Goal: Task Accomplishment & Management: Use online tool/utility

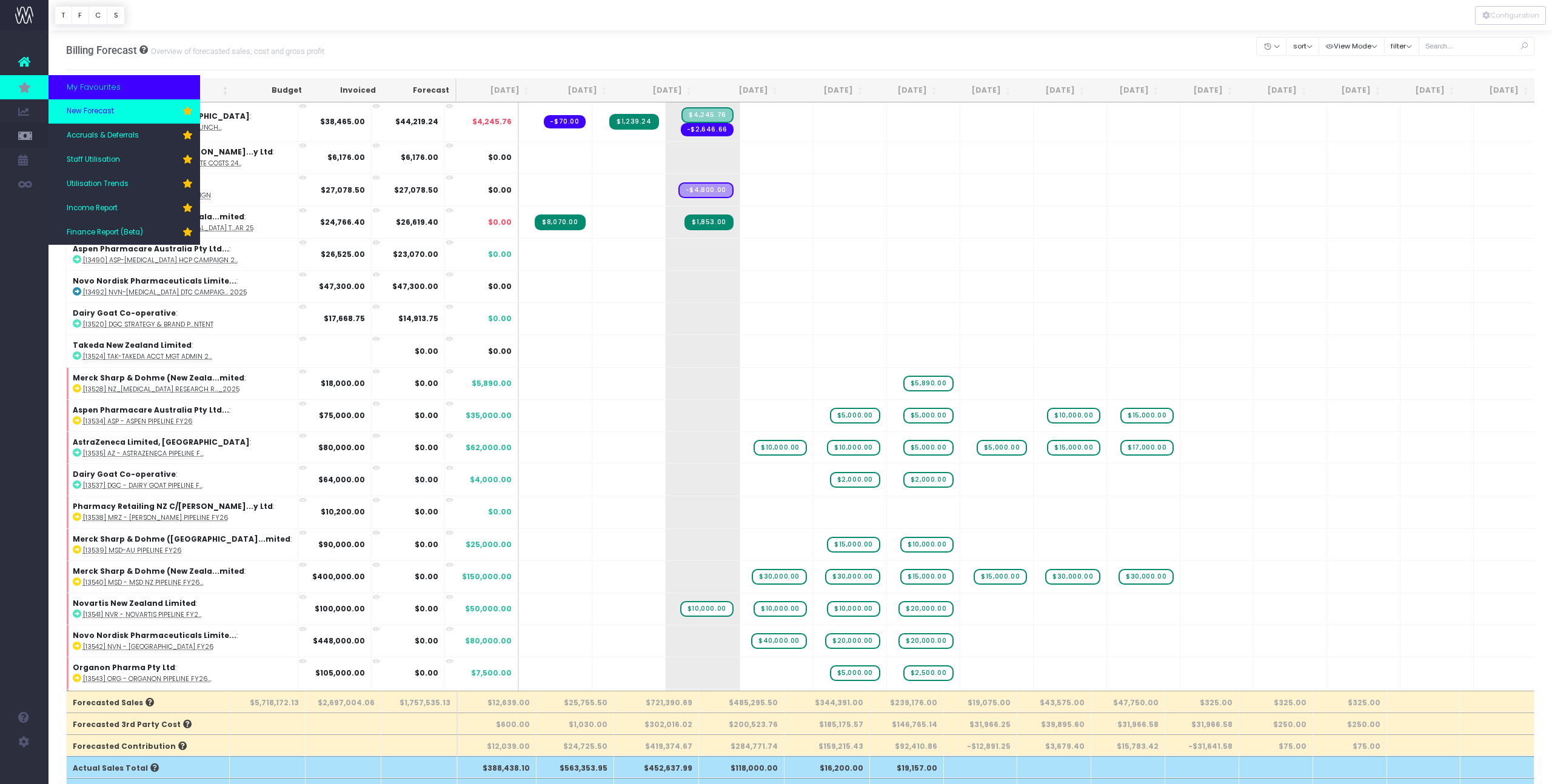
click at [115, 119] on link "New Forecast" at bounding box center [124, 111] width 152 height 24
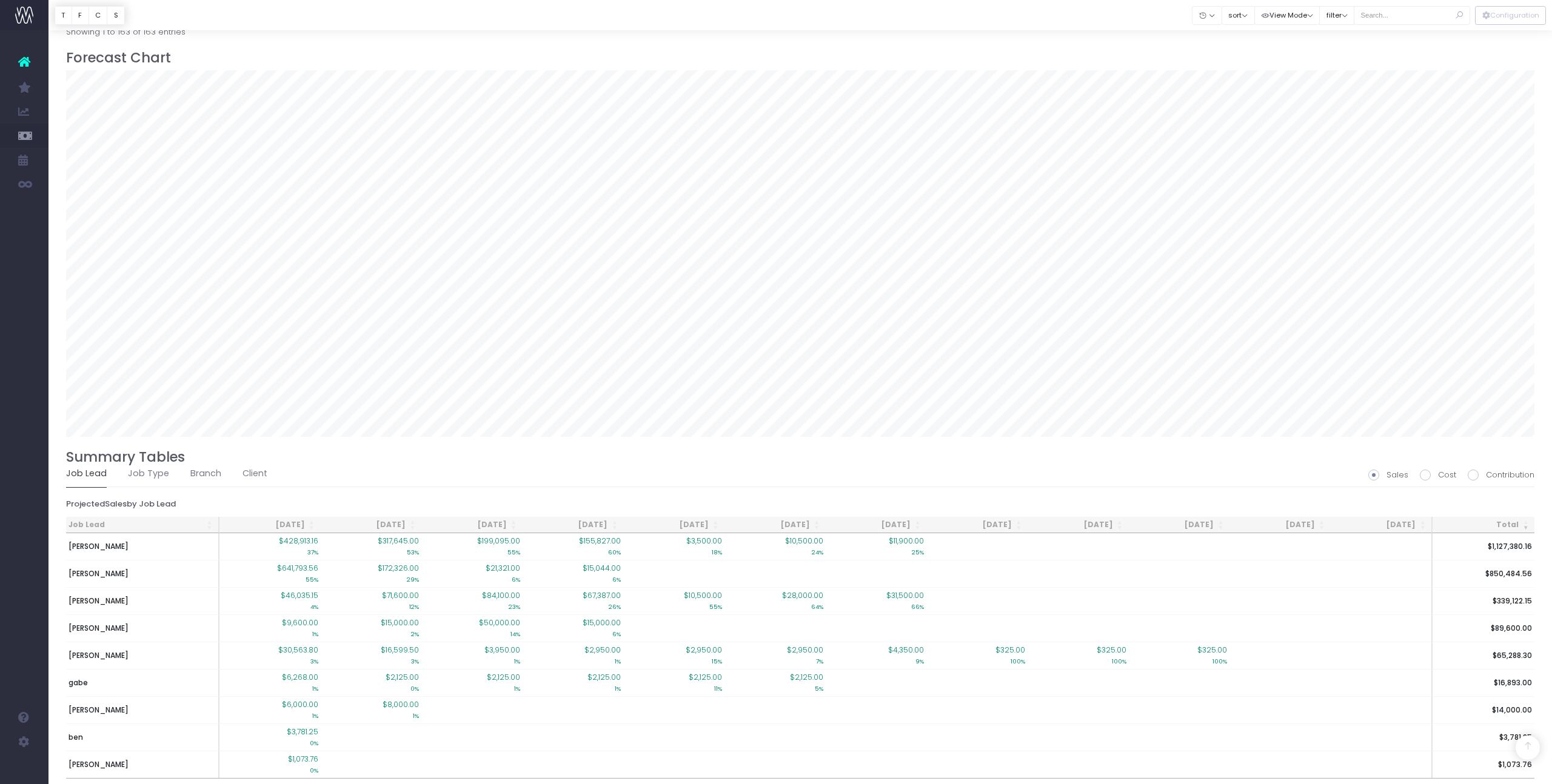
scroll to position [1015, 0]
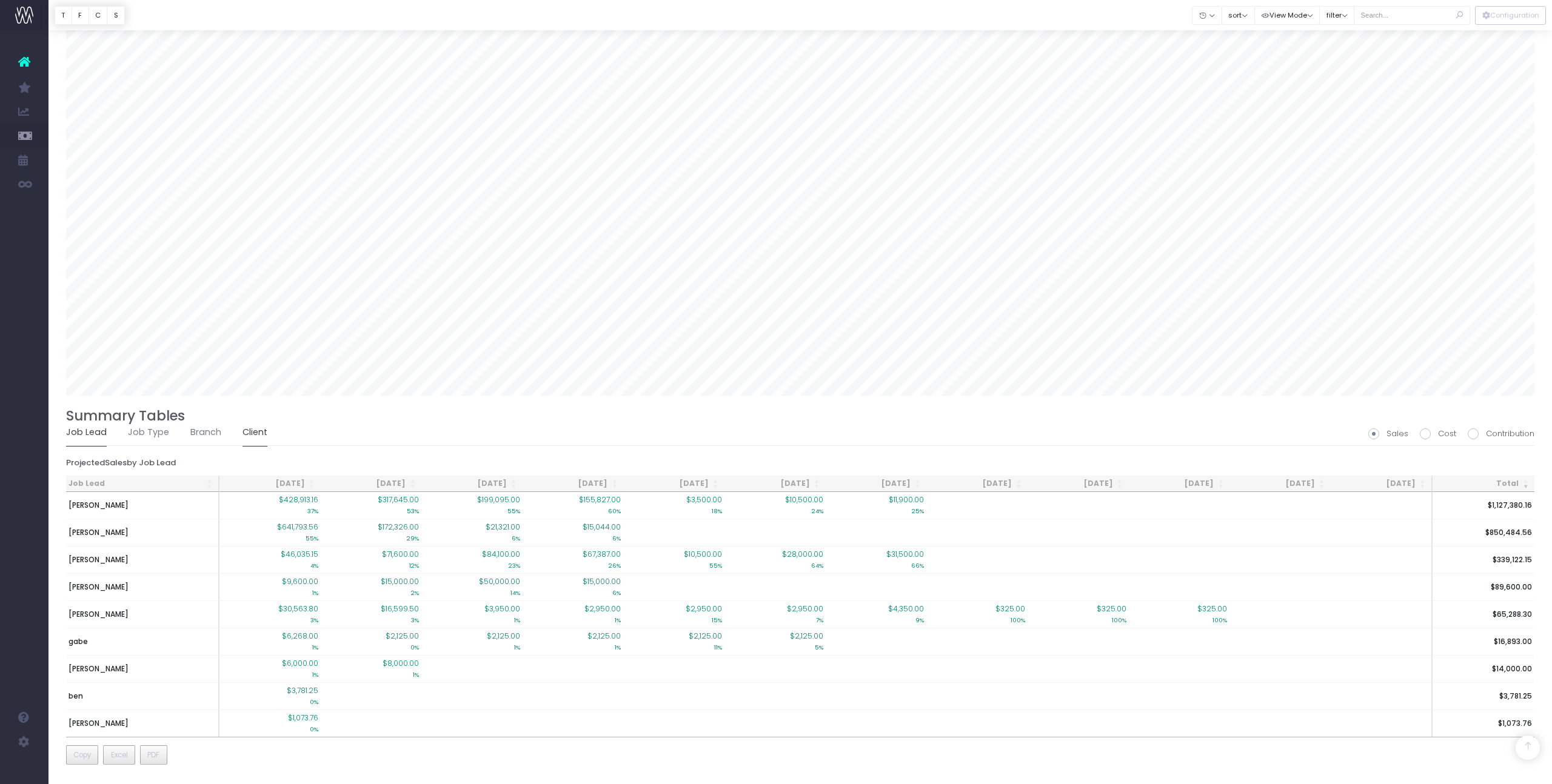
click at [251, 427] on link "Client" at bounding box center [255, 432] width 25 height 28
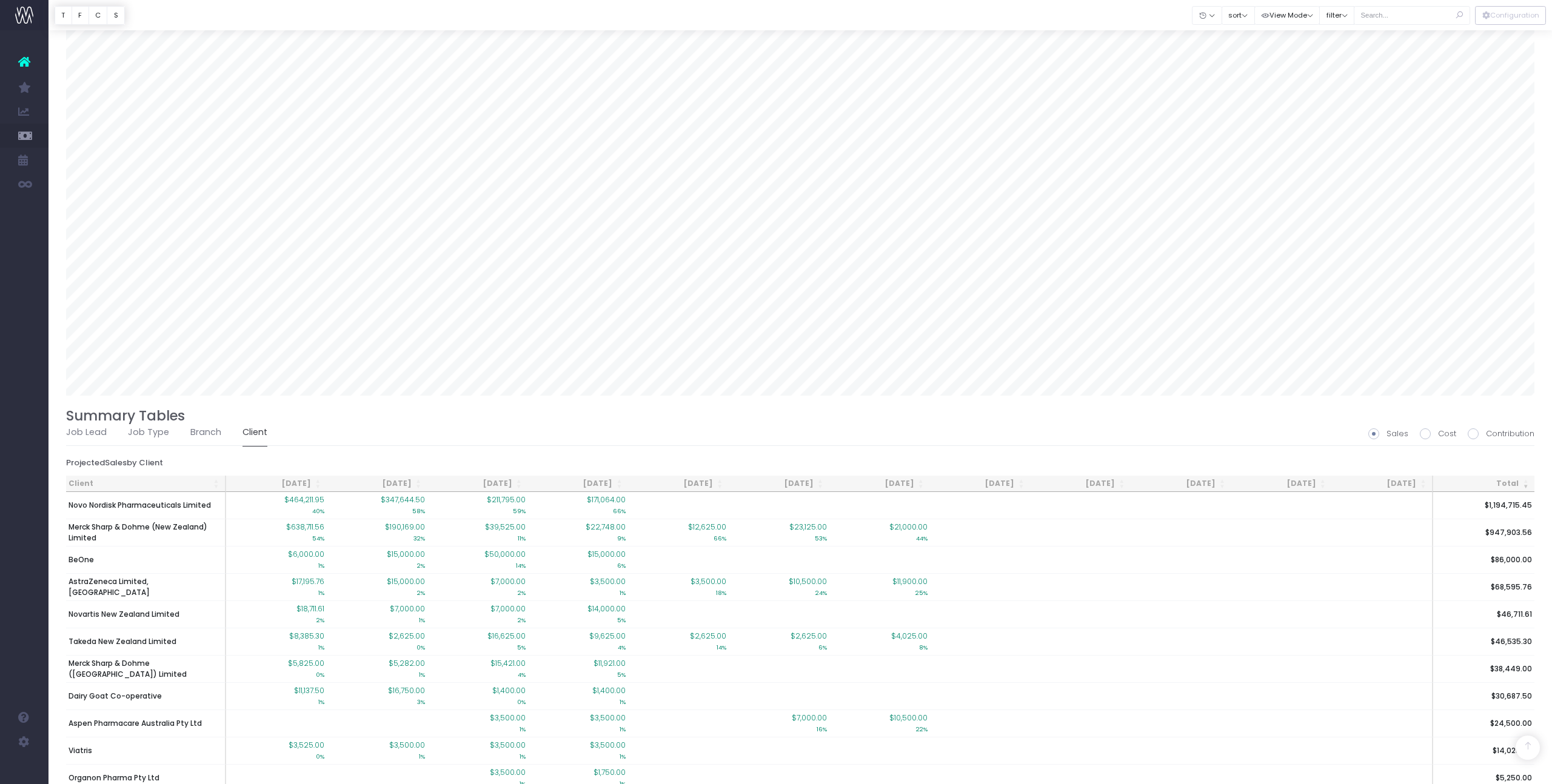
scroll to position [1005, 0]
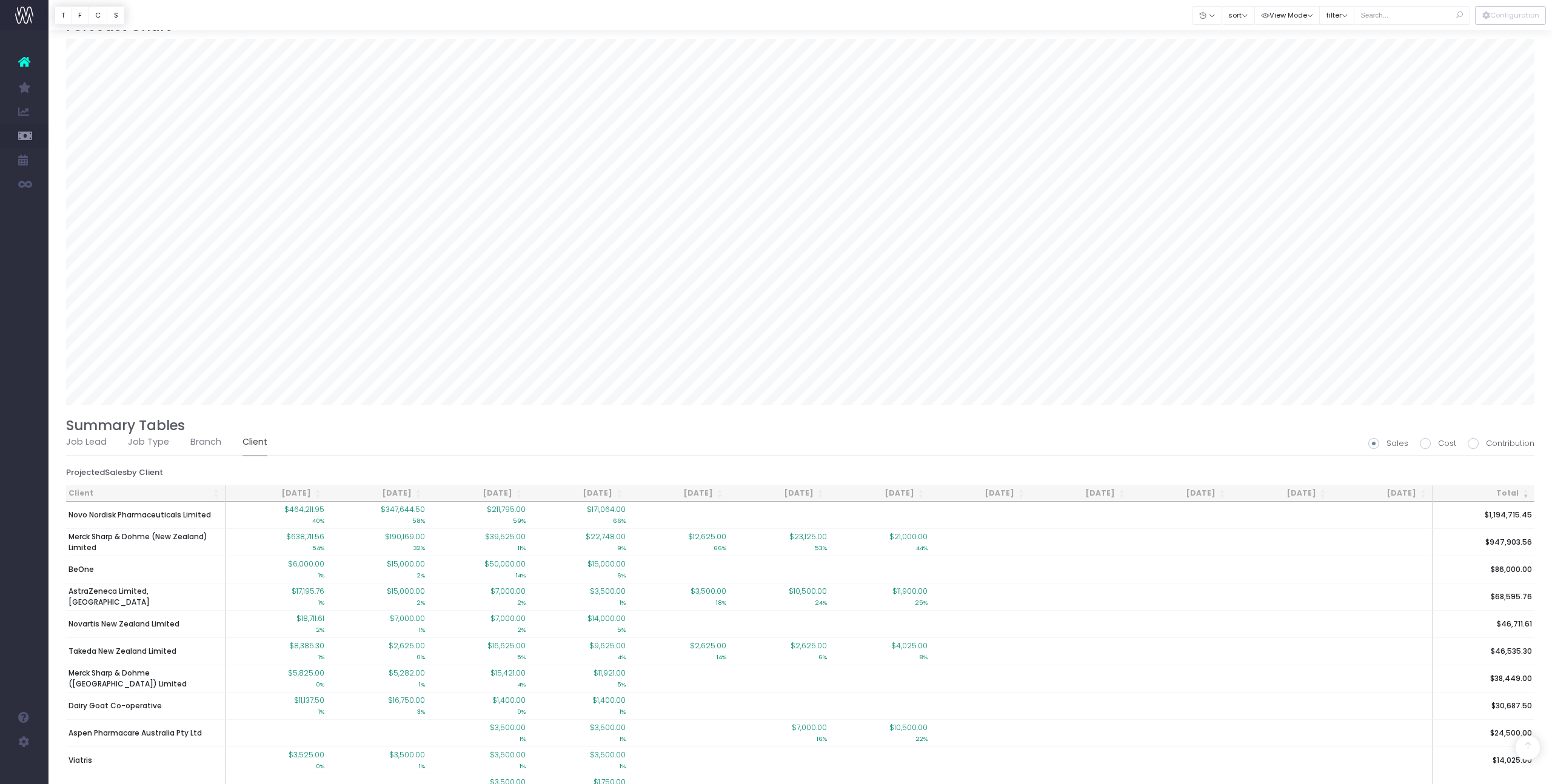
click at [1474, 444] on span at bounding box center [1473, 443] width 11 height 11
click at [1486, 444] on input "Contribution" at bounding box center [1489, 441] width 8 height 8
radio input "true"
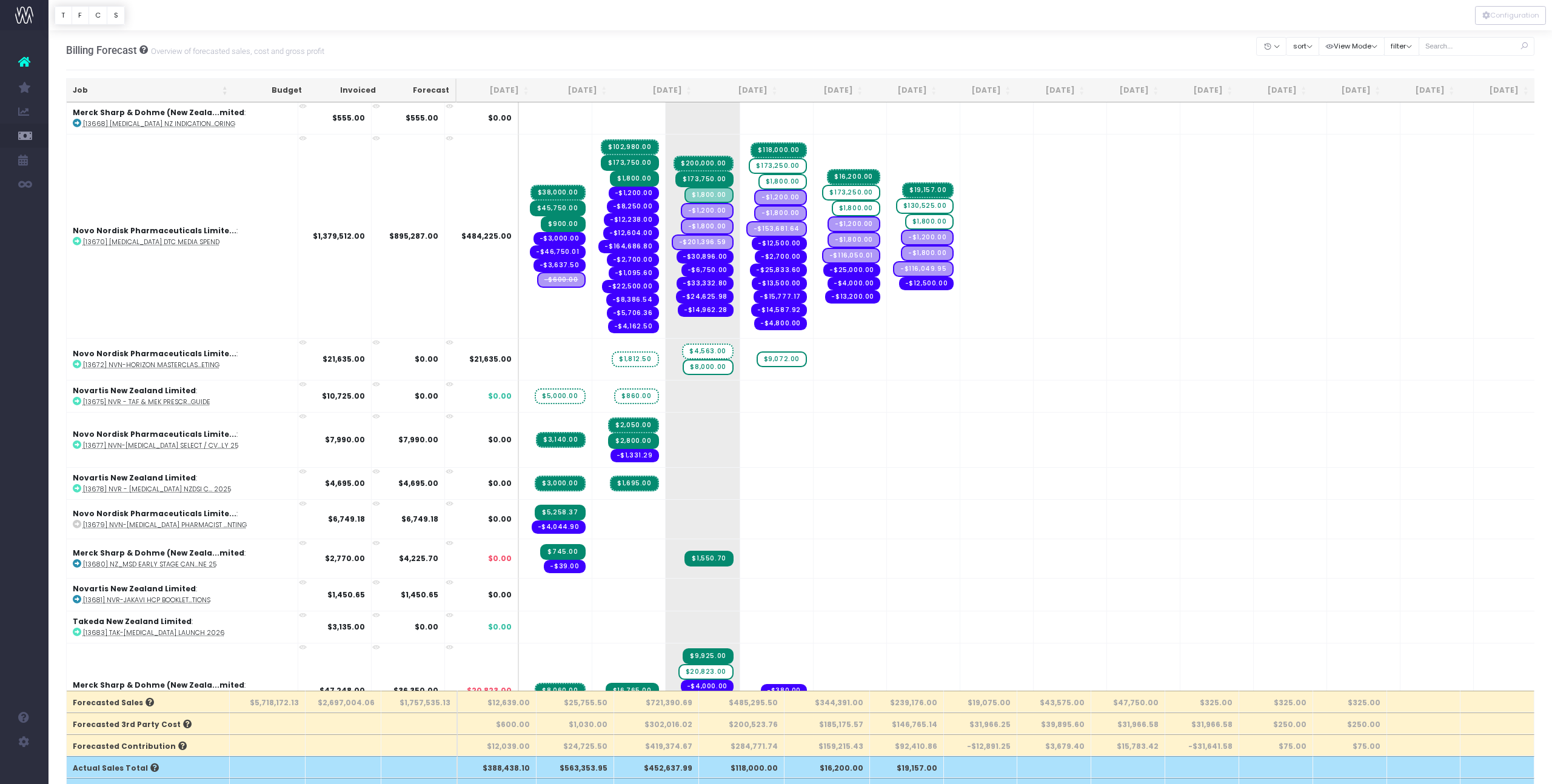
scroll to position [2825, 0]
